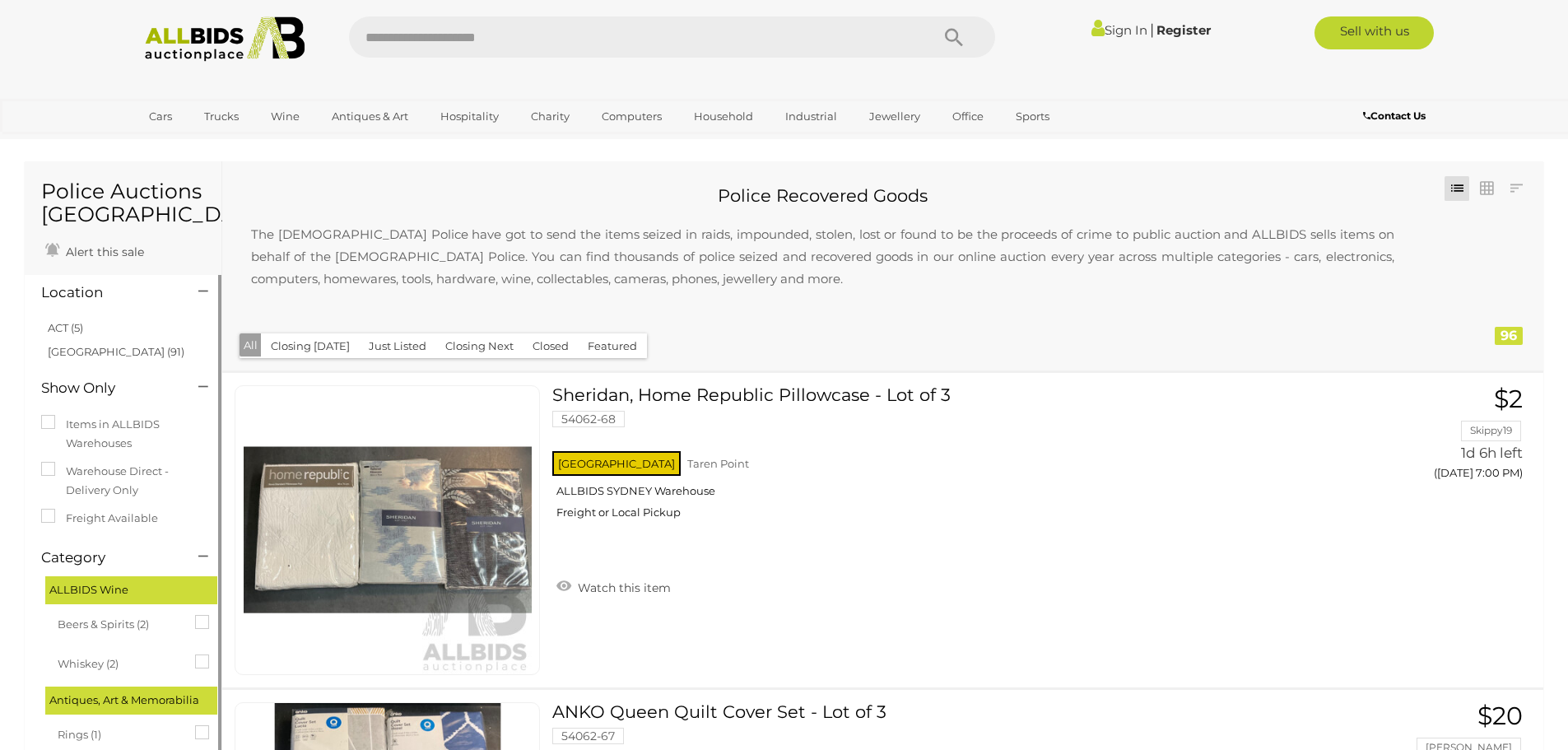
click at [195, 725] on icon at bounding box center [195, 725] width 0 height 0
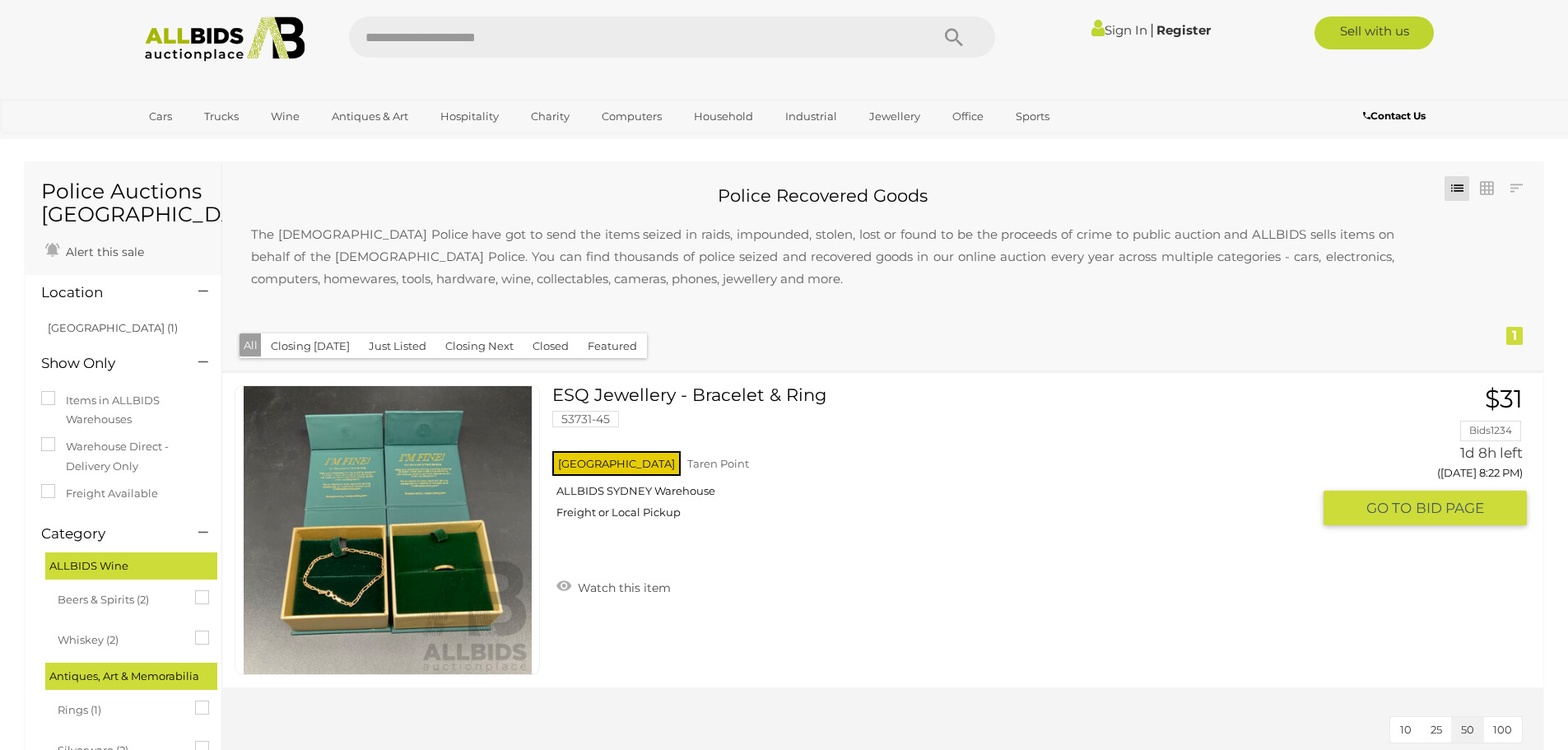
click at [441, 574] on img at bounding box center [387, 530] width 288 height 289
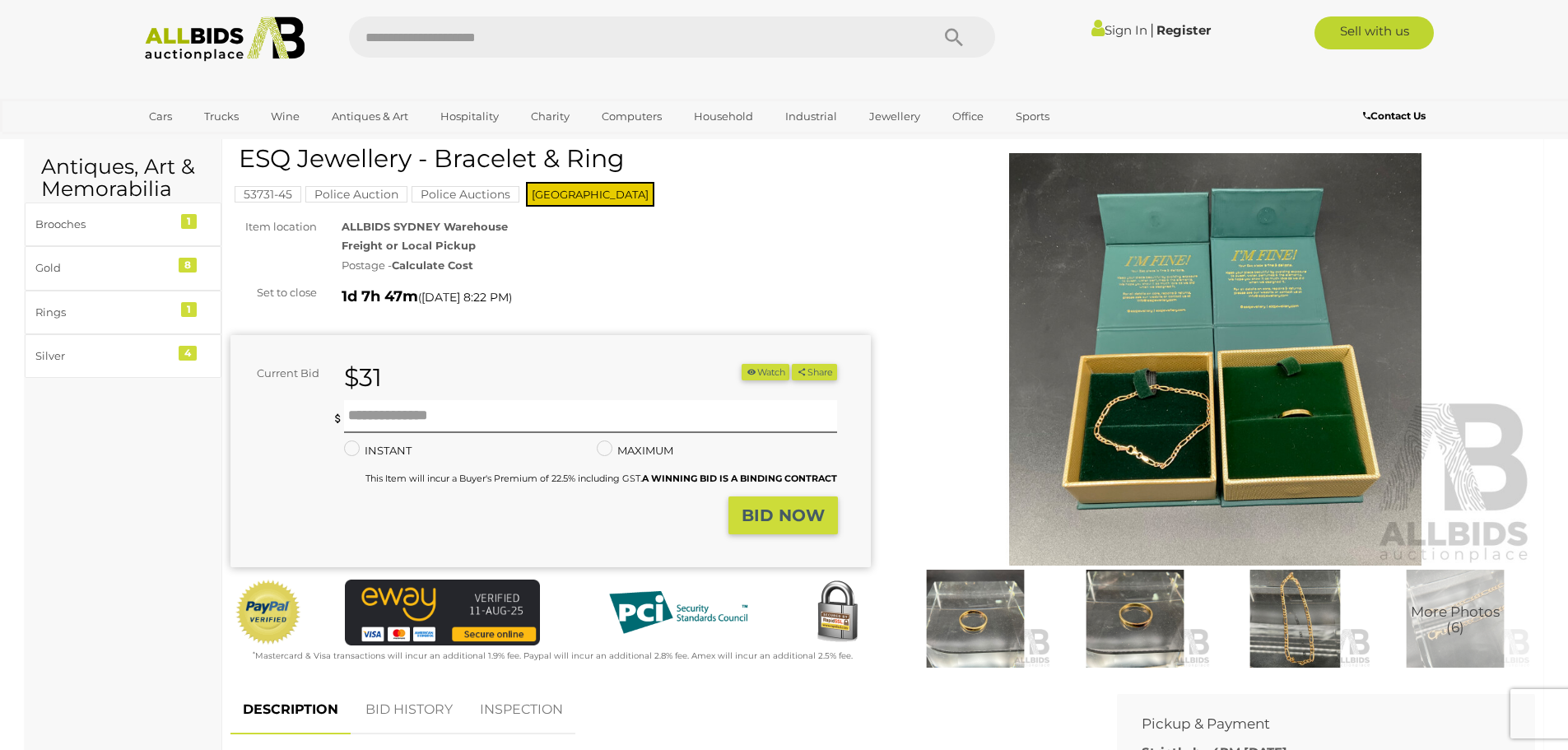
scroll to position [82, 0]
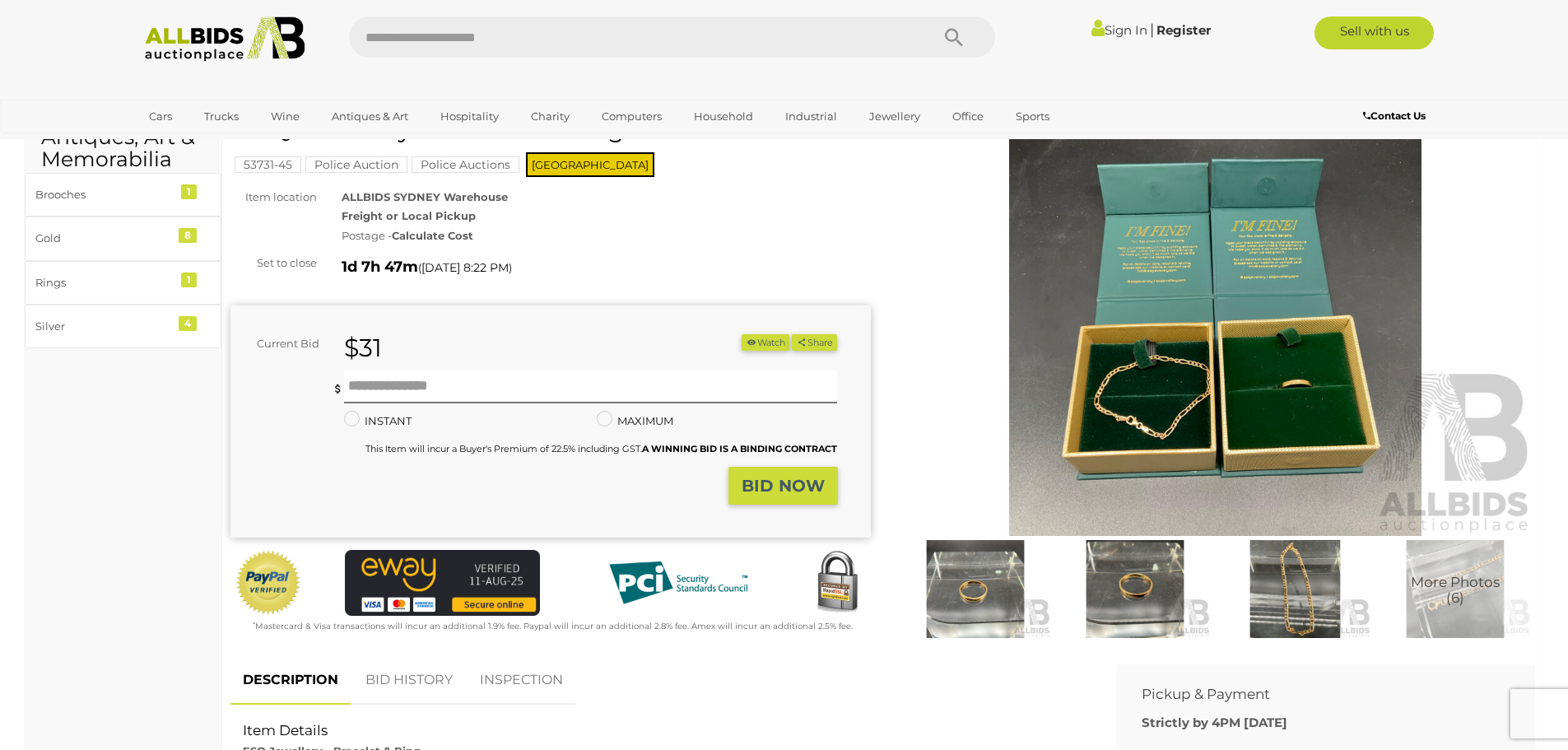
click at [998, 581] on img at bounding box center [975, 590] width 151 height 98
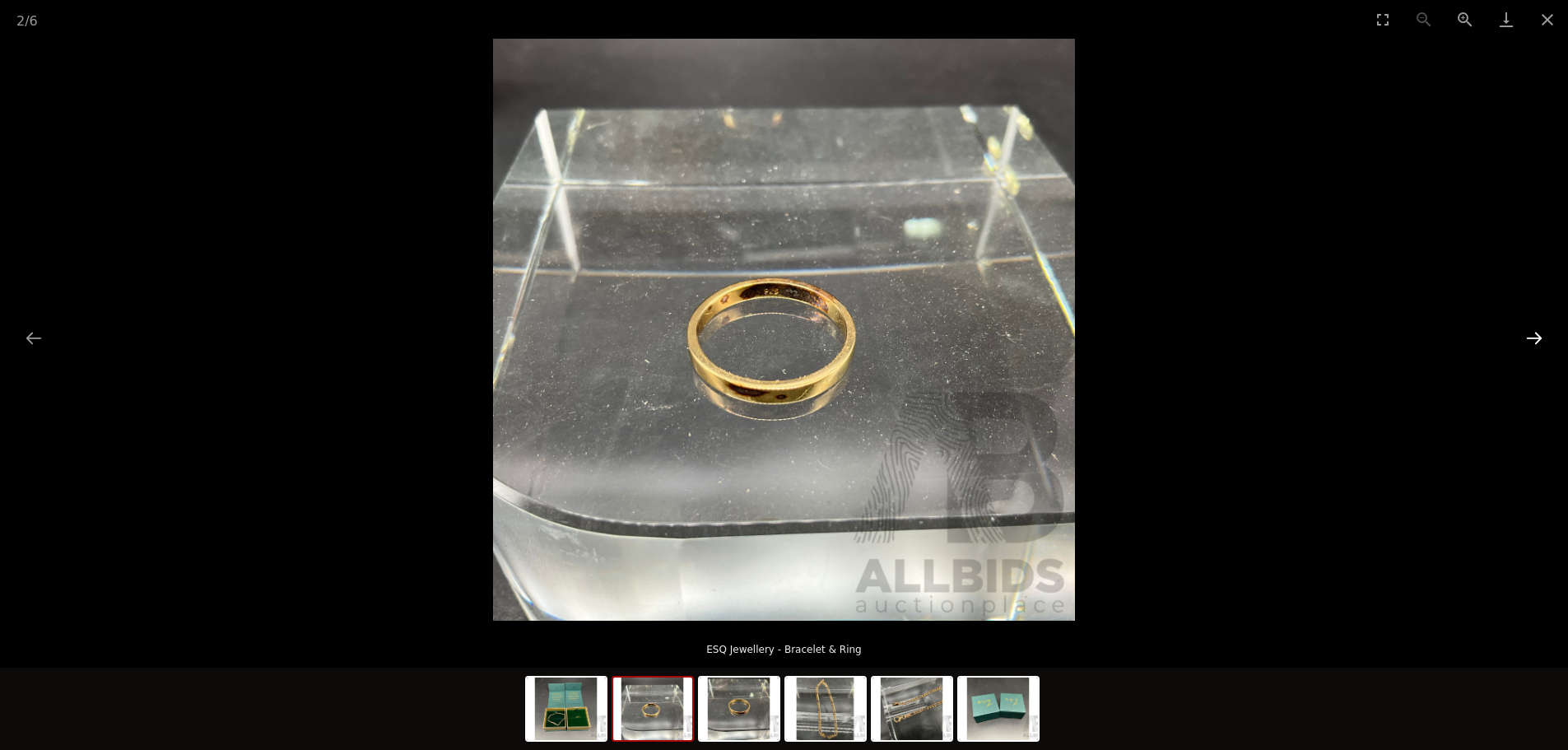
click at [1530, 336] on button "Next slide" at bounding box center [1535, 338] width 35 height 32
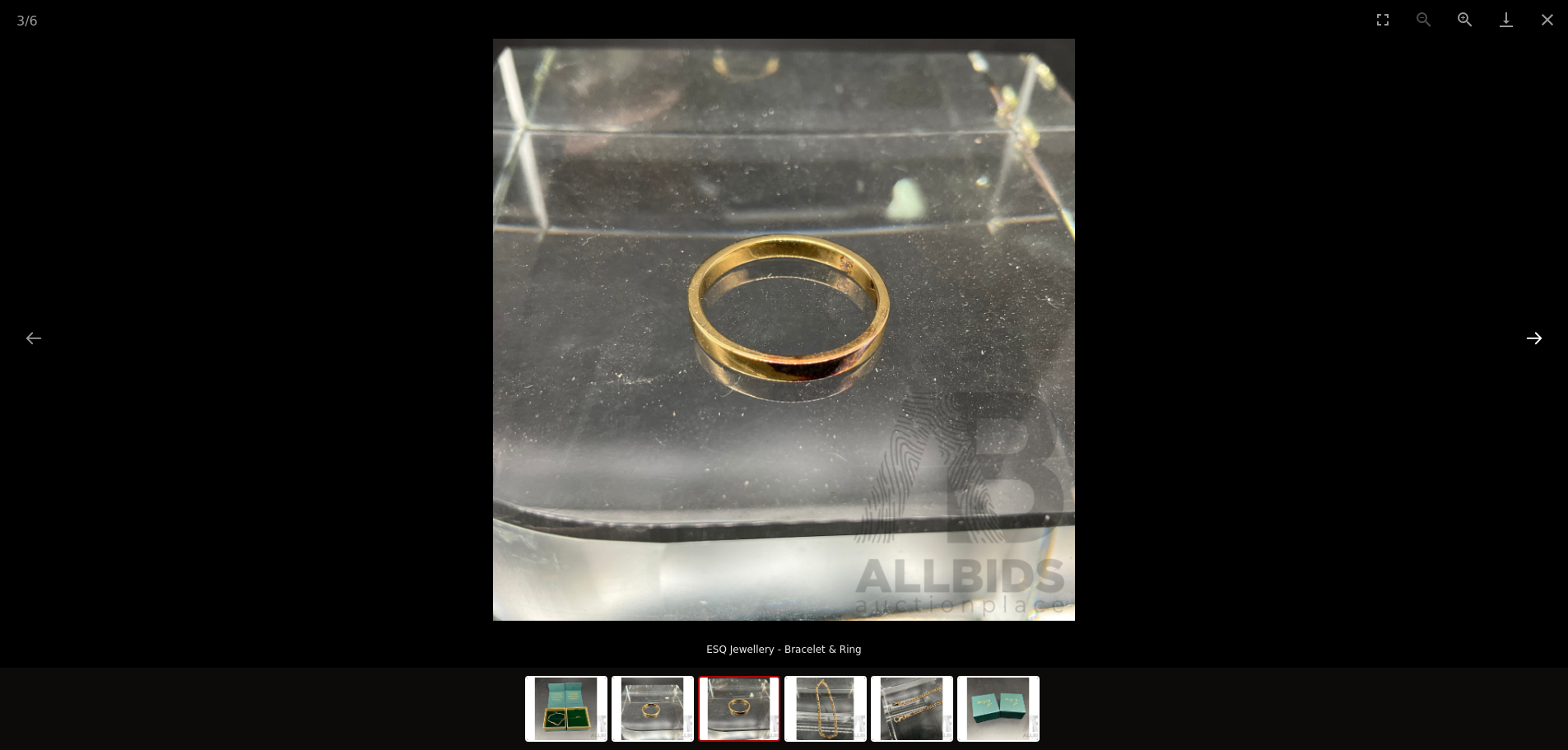
click at [1530, 336] on button "Next slide" at bounding box center [1535, 338] width 35 height 32
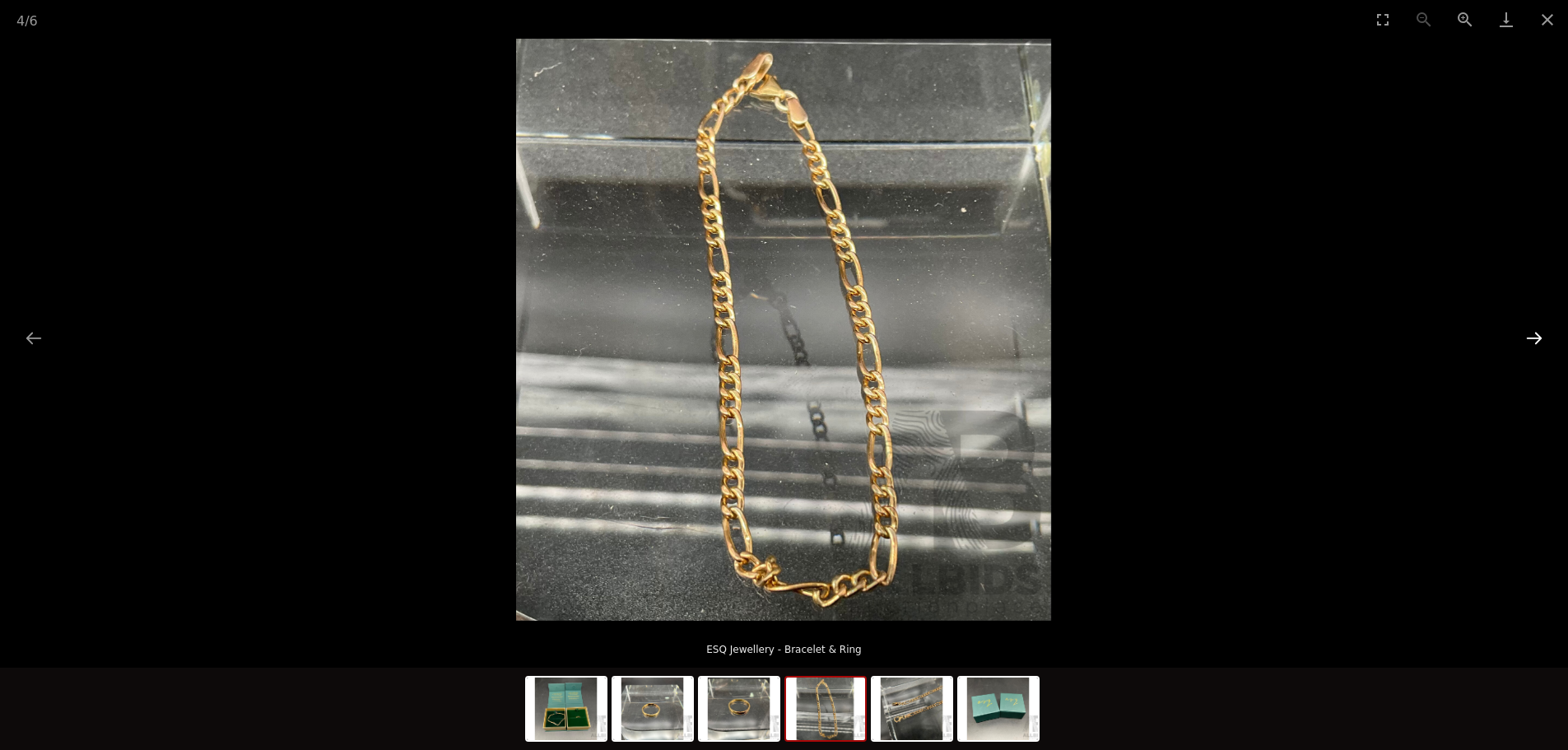
click at [1530, 336] on button "Next slide" at bounding box center [1535, 338] width 35 height 32
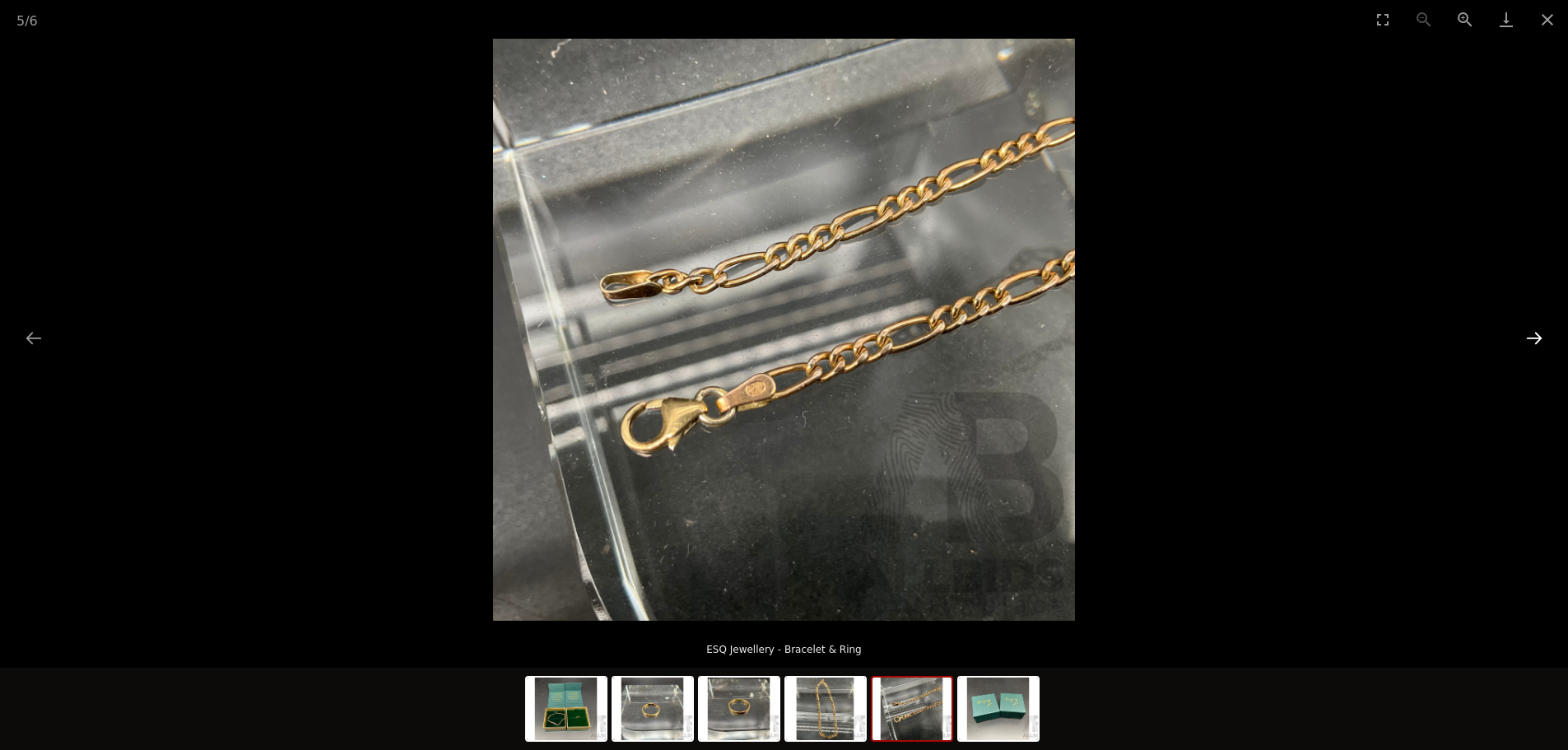
click at [1530, 336] on button "Next slide" at bounding box center [1535, 338] width 35 height 32
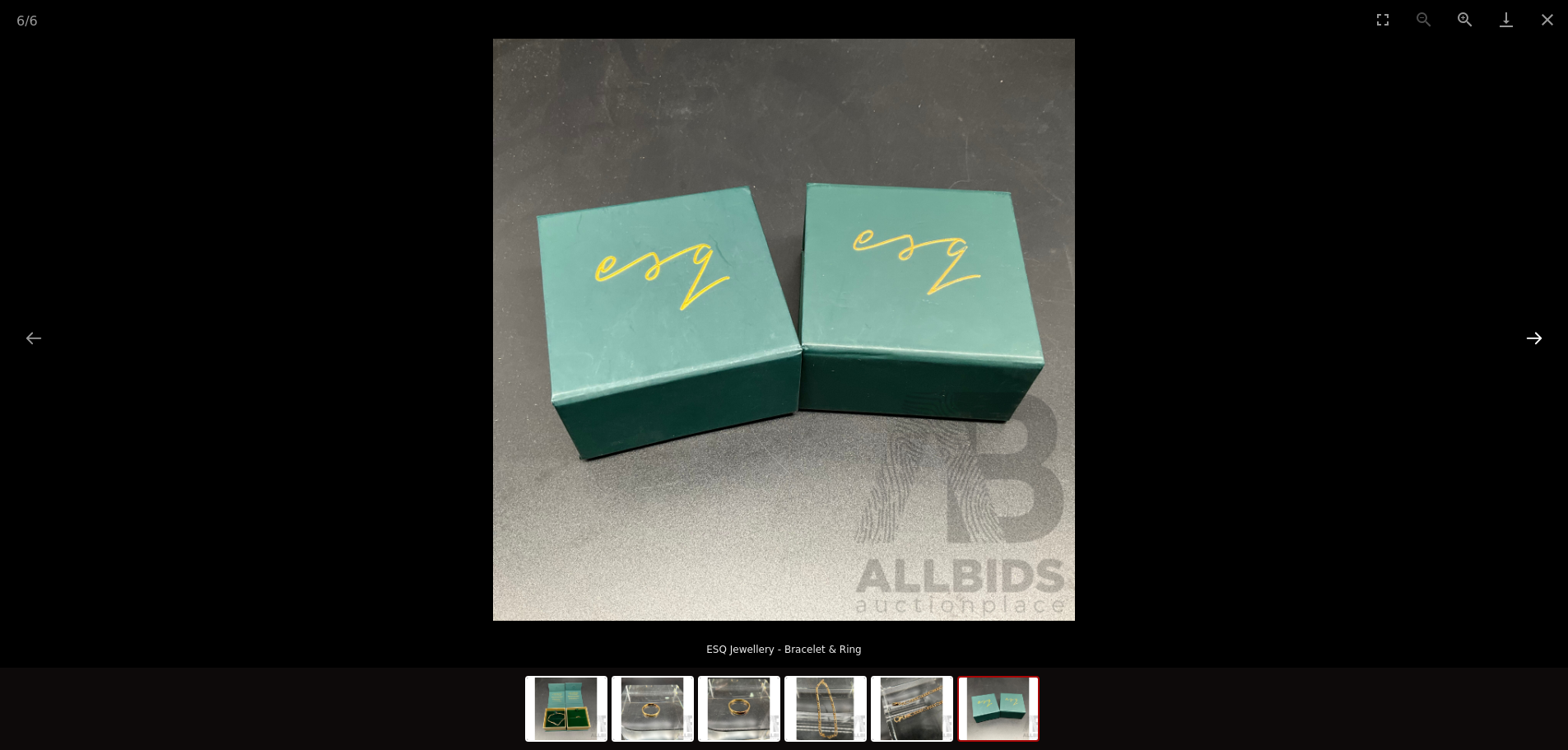
click at [1530, 336] on button "Next slide" at bounding box center [1535, 338] width 35 height 32
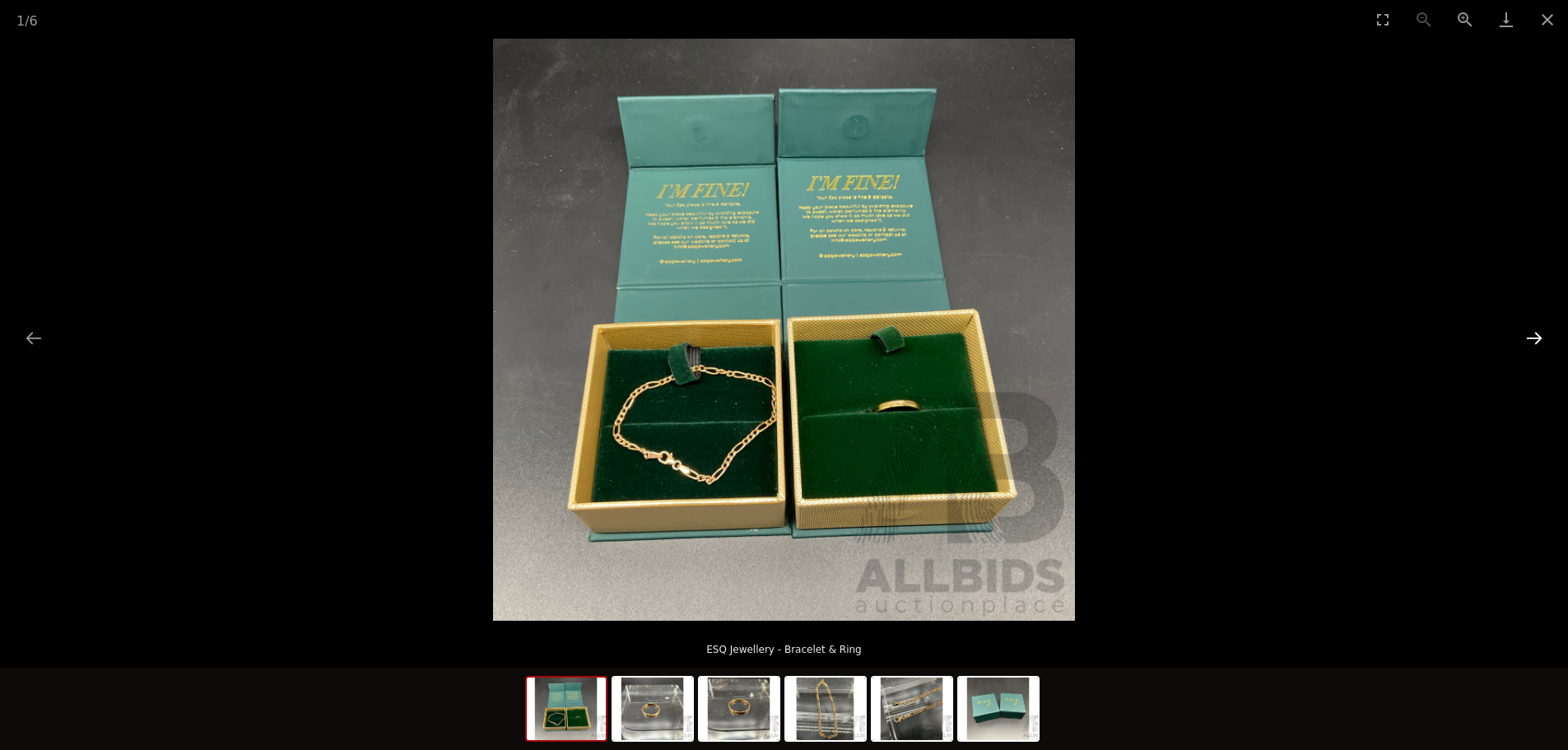
click at [1530, 336] on button "Next slide" at bounding box center [1535, 338] width 35 height 32
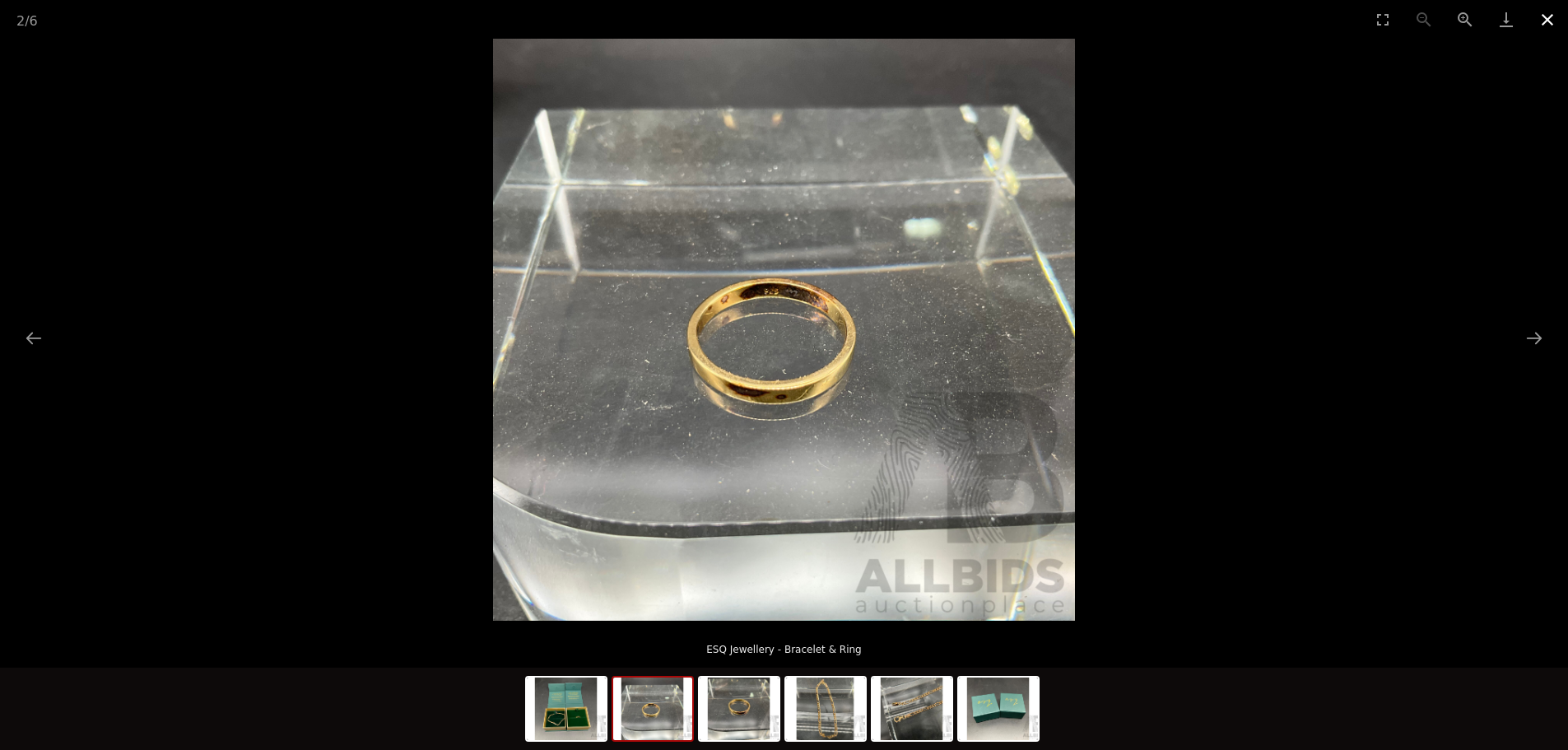
click at [1554, 14] on button "Close gallery" at bounding box center [1548, 19] width 42 height 39
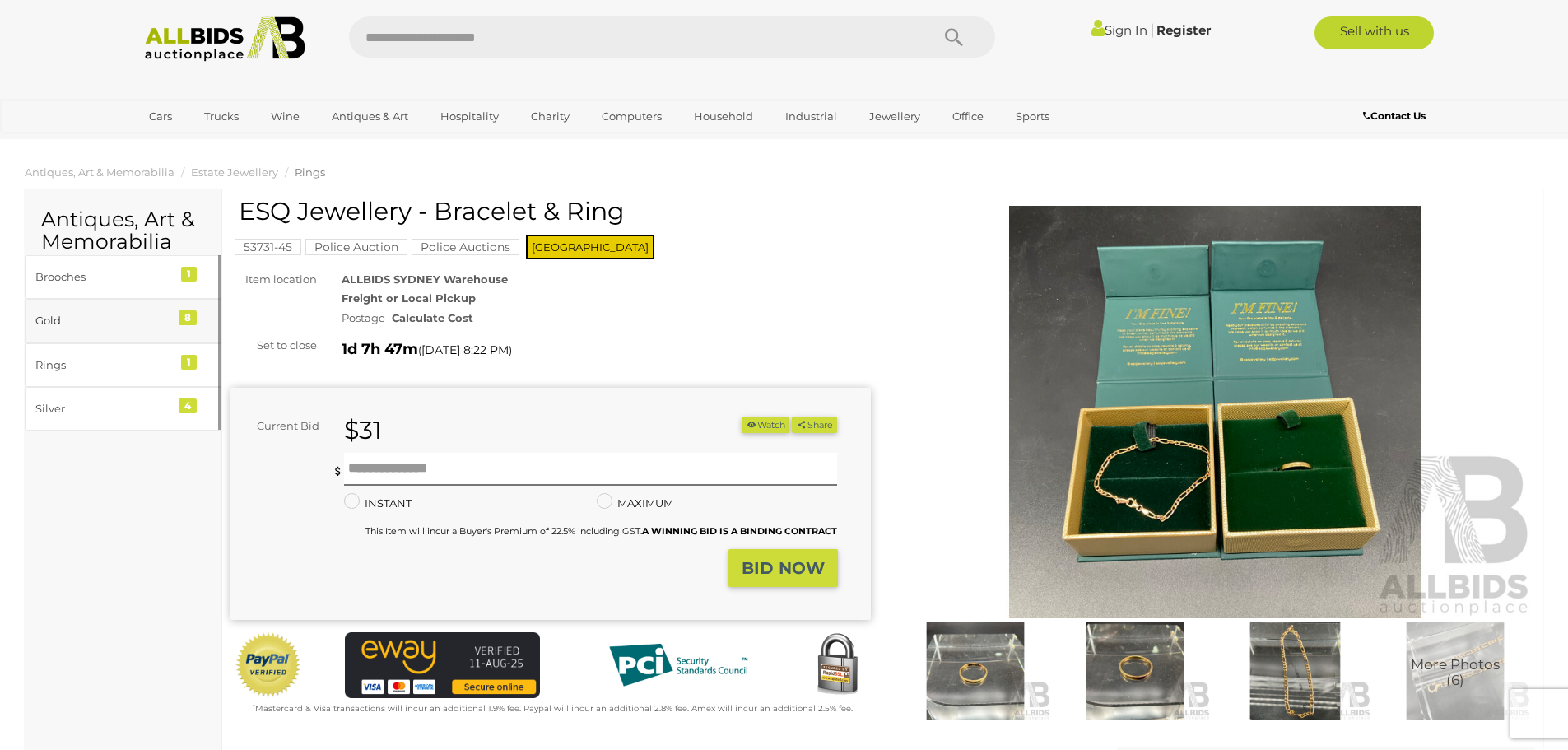
click at [156, 318] on div "Gold" at bounding box center [103, 320] width 136 height 19
